Goal: Information Seeking & Learning: Check status

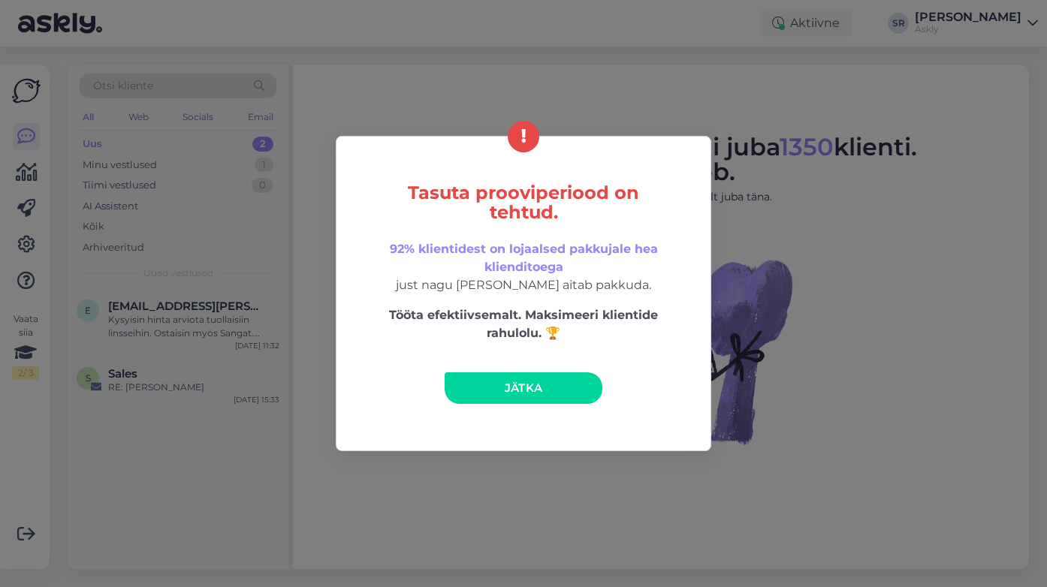
click at [526, 386] on span "Jätka" at bounding box center [524, 388] width 38 height 14
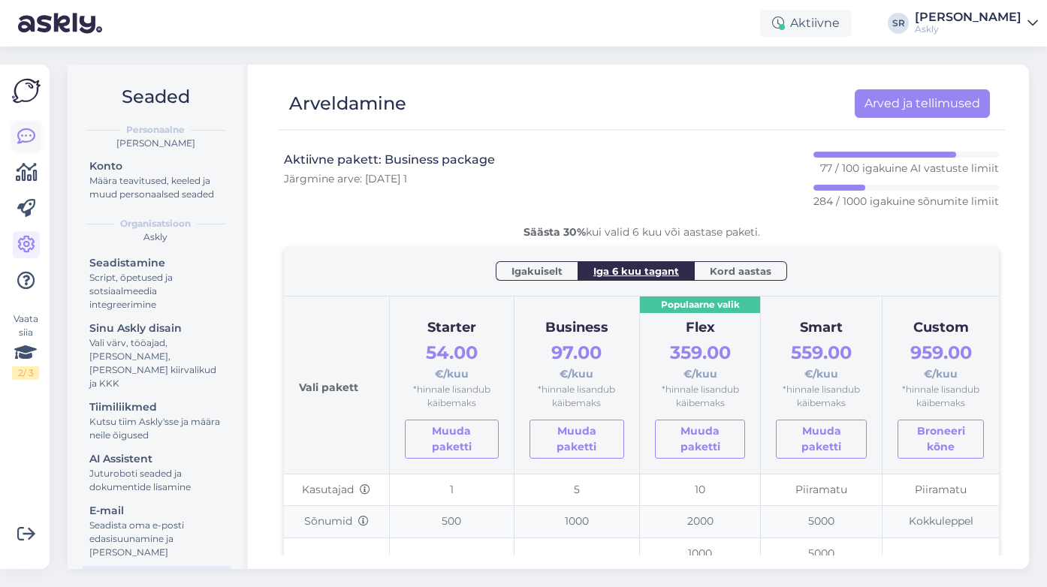
click at [23, 131] on icon at bounding box center [26, 137] width 18 height 18
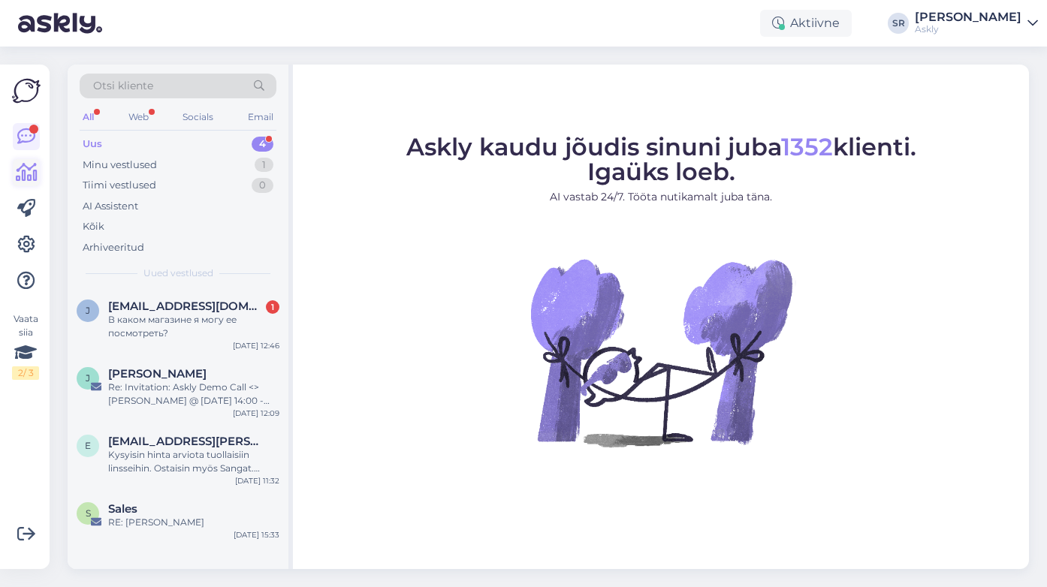
click at [21, 176] on icon at bounding box center [27, 173] width 22 height 18
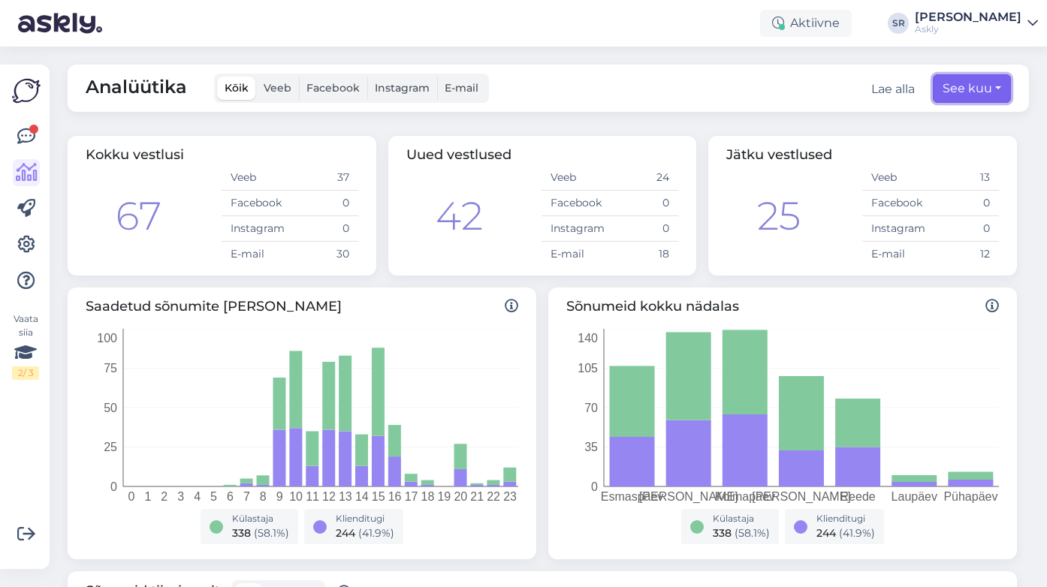
click at [982, 92] on button "See kuu" at bounding box center [972, 88] width 78 height 29
select select "8"
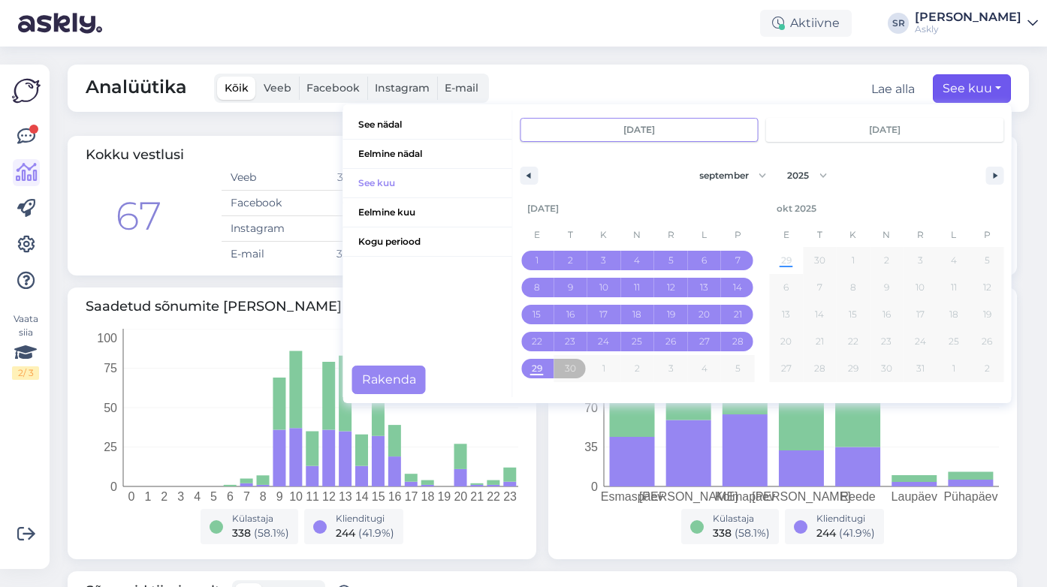
click at [830, 70] on div "Analüütika Kõik Veeb Facebook Instagram E-mail Lae alla See kuu See nädal Eelmi…" at bounding box center [549, 88] width 962 height 47
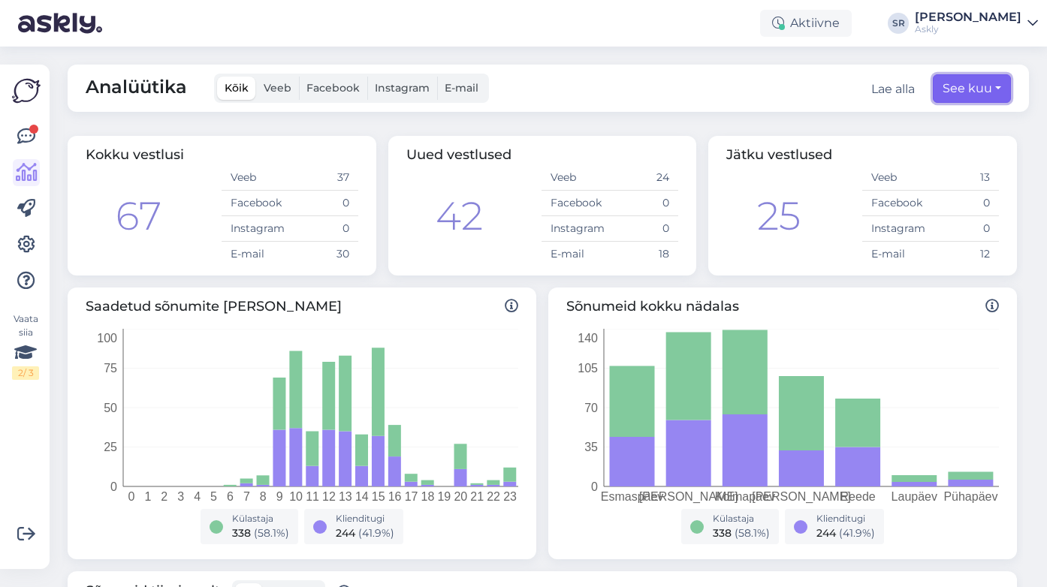
click at [979, 87] on button "See kuu" at bounding box center [972, 88] width 78 height 29
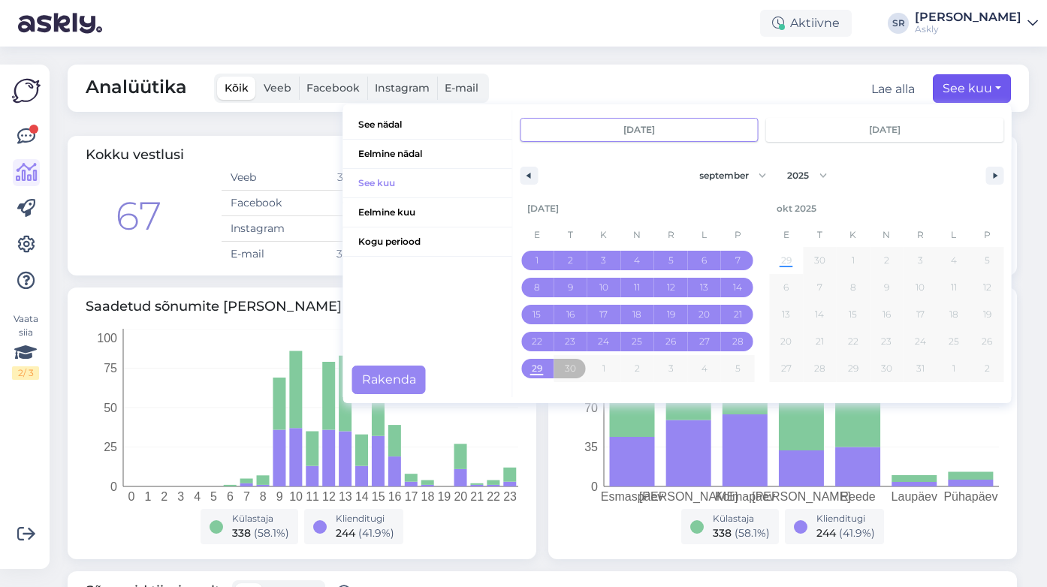
click at [565, 74] on div "Analüütika Kõik Veeb Facebook Instagram E-mail Lae alla See kuu See nädal Eelmi…" at bounding box center [549, 88] width 962 height 47
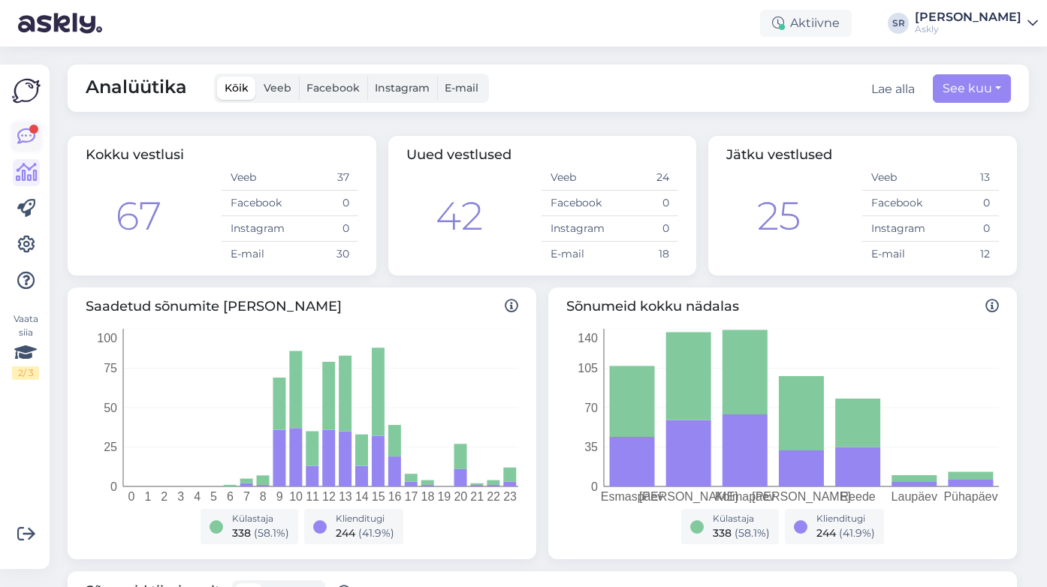
click at [28, 144] on icon at bounding box center [26, 137] width 18 height 18
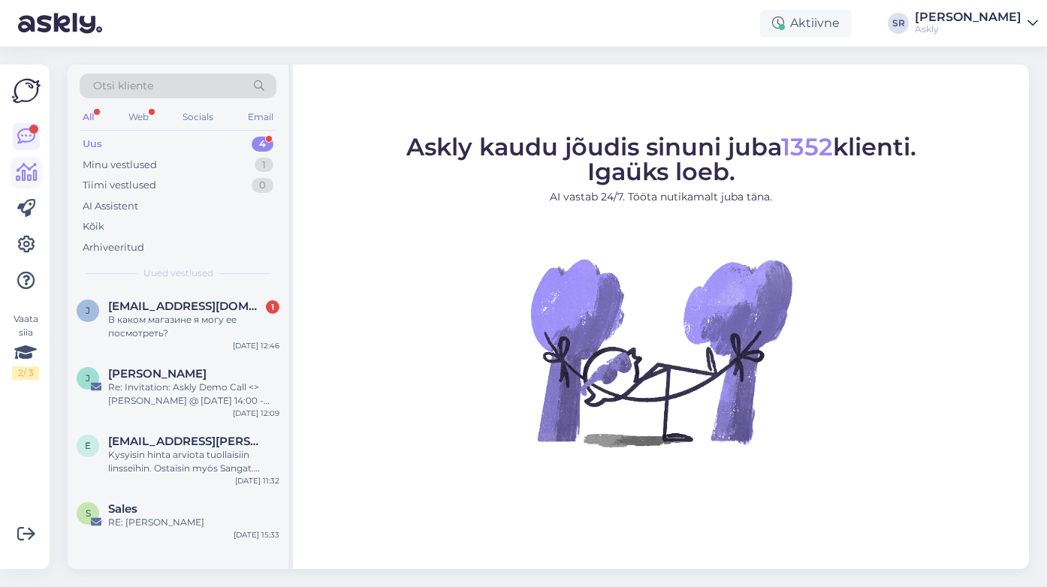
click at [32, 177] on icon at bounding box center [27, 173] width 22 height 18
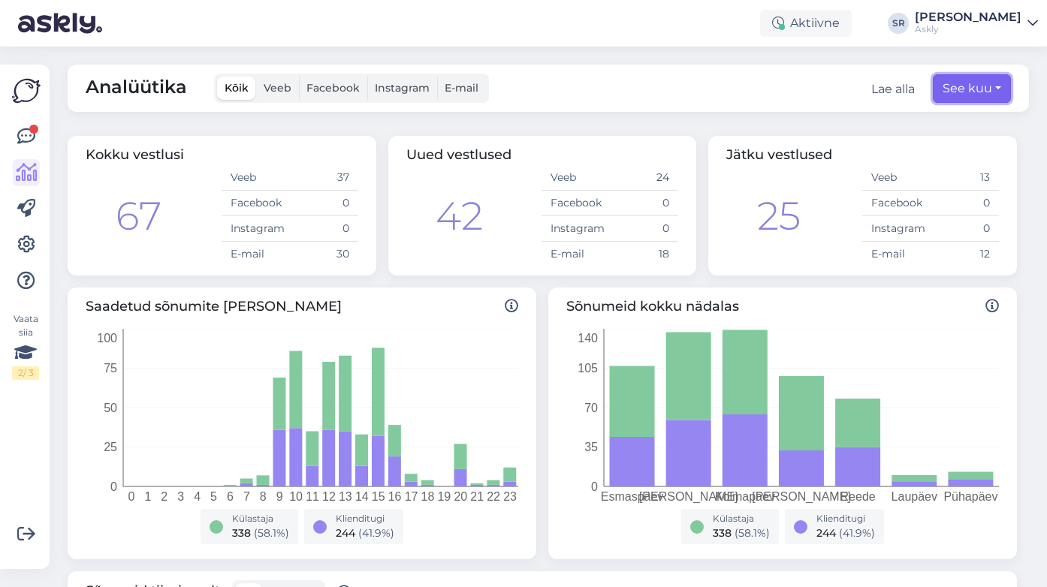
click at [970, 94] on button "See kuu" at bounding box center [972, 88] width 78 height 29
select select "8"
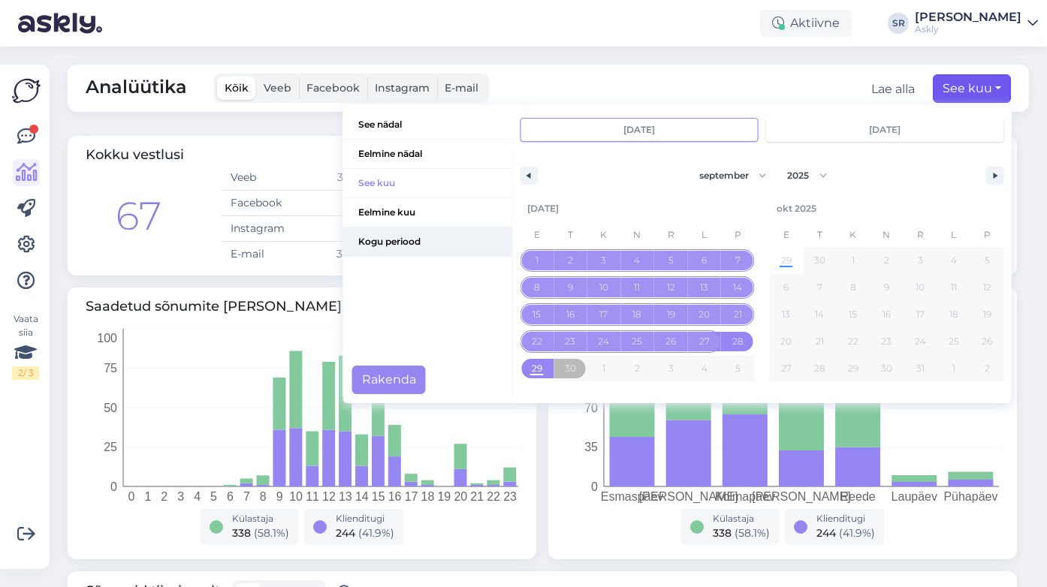
click at [460, 242] on span "Kogu periood" at bounding box center [427, 242] width 169 height 29
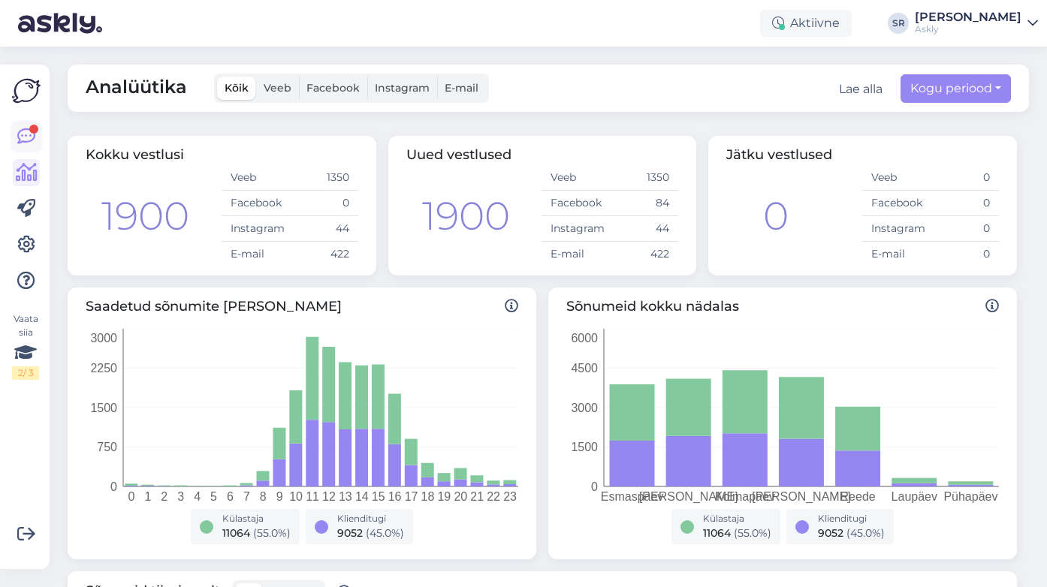
click at [33, 134] on icon at bounding box center [26, 137] width 18 height 18
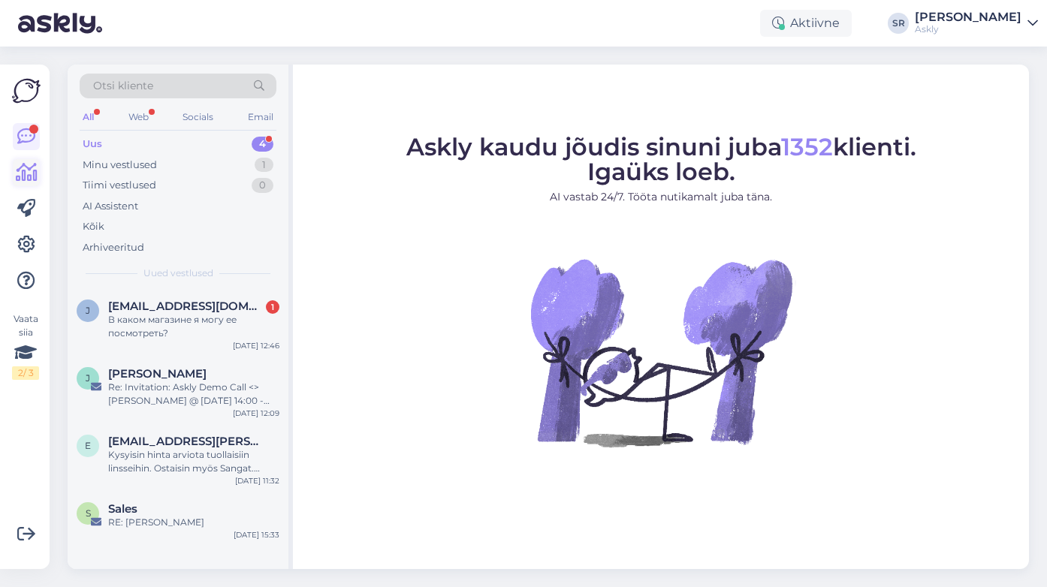
click at [24, 182] on icon at bounding box center [27, 173] width 22 height 18
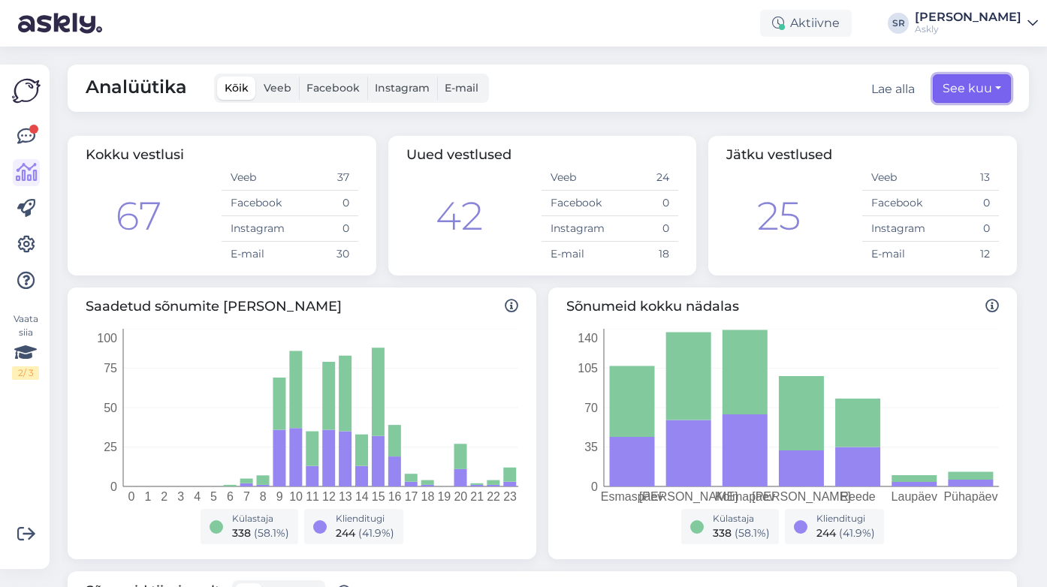
click at [956, 84] on button "See kuu" at bounding box center [972, 88] width 78 height 29
select select "8"
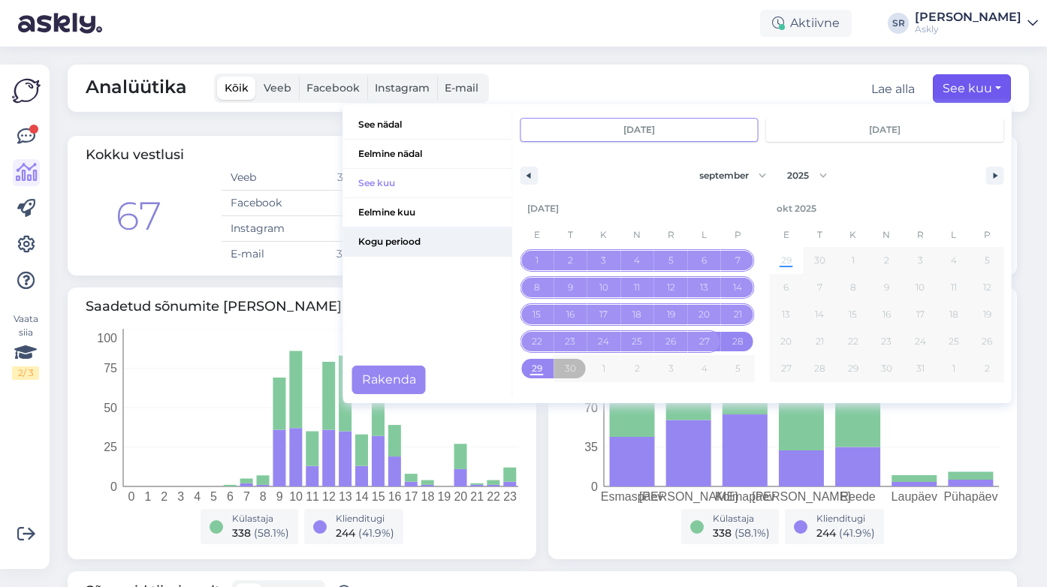
click at [442, 245] on span "Kogu periood" at bounding box center [427, 242] width 169 height 29
